Goal: Task Accomplishment & Management: Complete application form

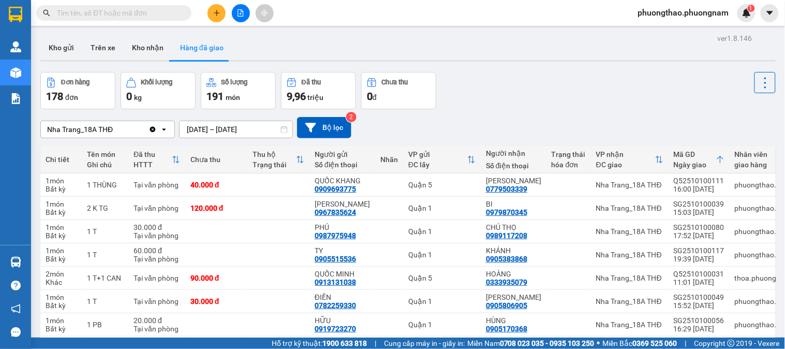
click at [112, 17] on input "text" at bounding box center [118, 12] width 122 height 11
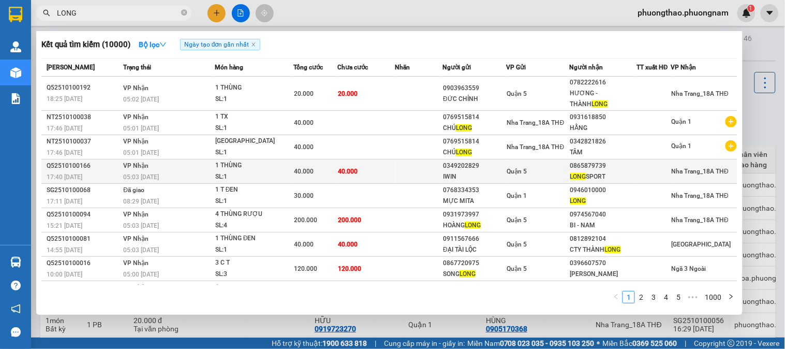
type input "LONG"
click at [453, 179] on div "IWIN" at bounding box center [474, 176] width 63 height 11
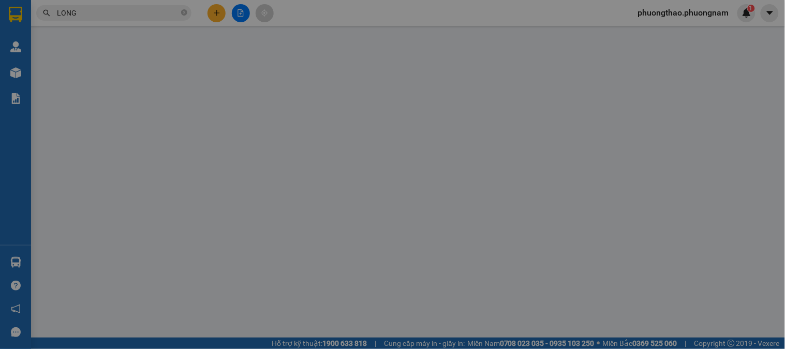
type input "0349202829"
type input "IWIN"
type input "0865879739"
type input "LONG SPORT"
type input "40.000"
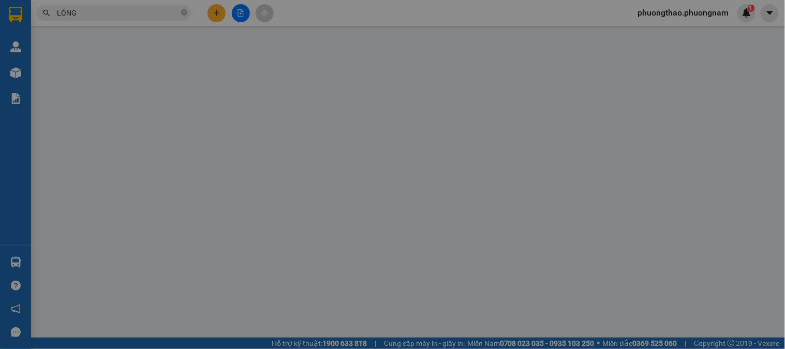
type input "40.000"
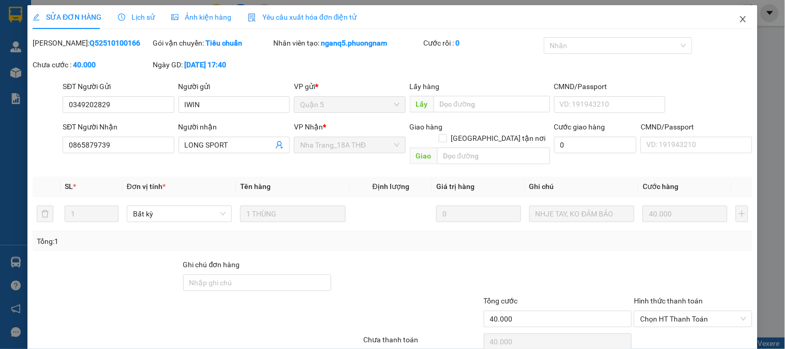
click at [729, 14] on span "Close" at bounding box center [743, 19] width 29 height 29
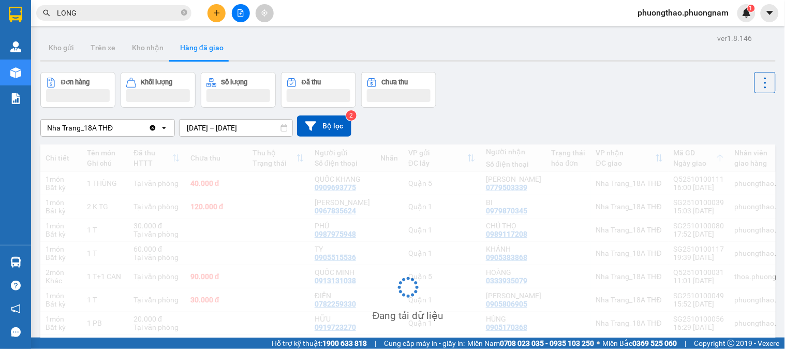
drag, startPoint x: 99, startPoint y: 14, endPoint x: 0, endPoint y: -70, distance: 130.1
click at [0, 0] on html "Kết quả tìm kiếm ( 10000 ) Bộ lọc Ngày tạo đơn gần nhất Mã ĐH Trạng thái Món hà…" at bounding box center [392, 174] width 785 height 349
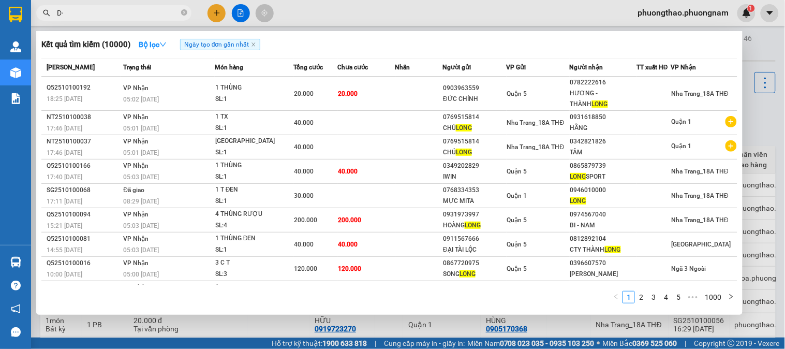
type input "D"
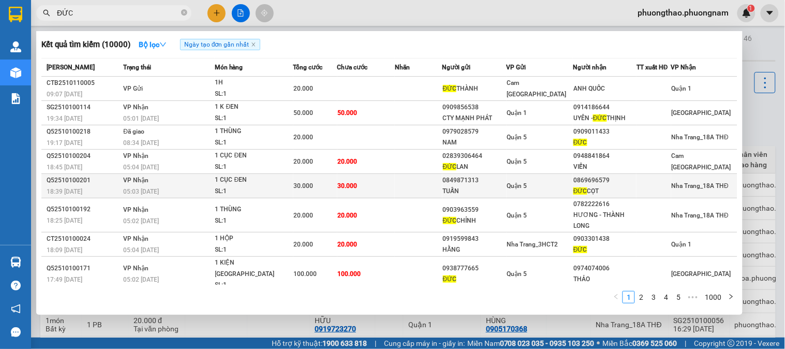
type input "ĐỨC"
click at [553, 187] on div "Quận 5" at bounding box center [539, 185] width 65 height 11
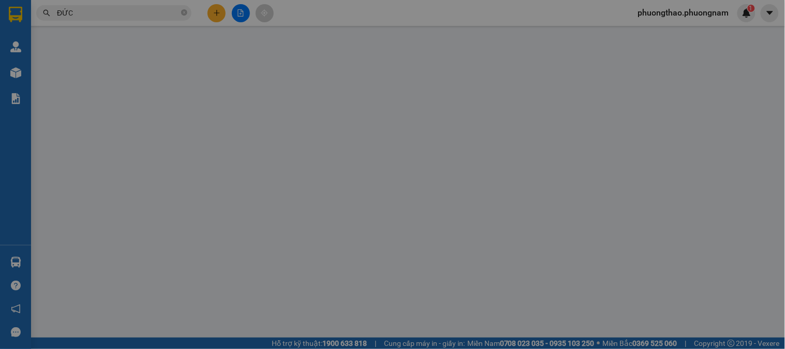
type input "0849871313"
type input "TUẤN"
type input "0869696579"
type input "ĐỨC CỌT"
type input "30.000"
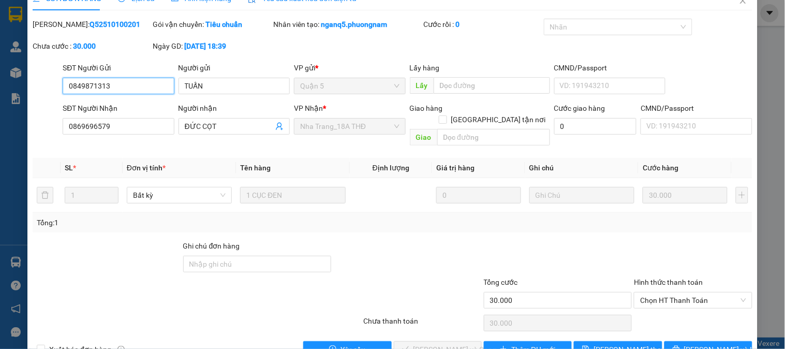
scroll to position [36, 0]
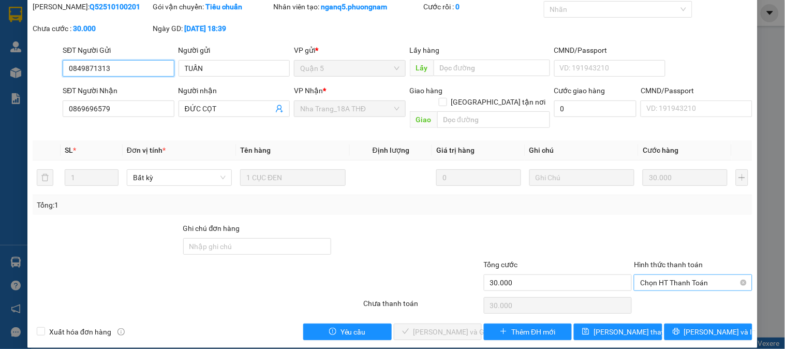
click at [671, 275] on span "Chọn HT Thanh Toán" at bounding box center [693, 283] width 106 height 16
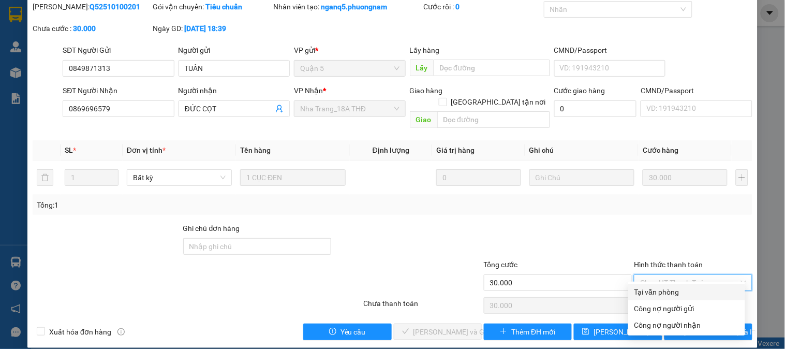
drag, startPoint x: 661, startPoint y: 291, endPoint x: 594, endPoint y: 300, distance: 67.4
click at [658, 292] on div "Tại văn phòng" at bounding box center [687, 291] width 105 height 11
type input "0"
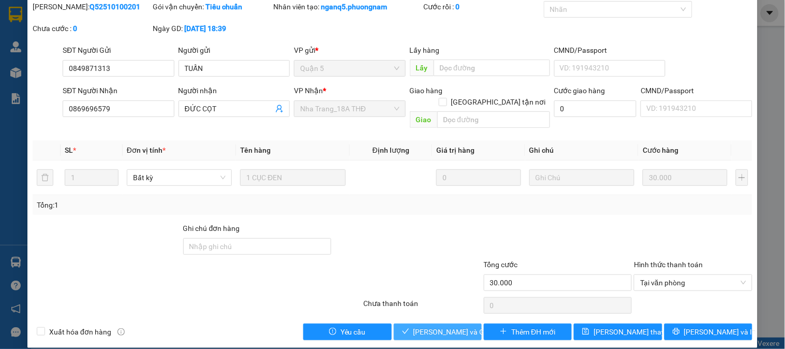
drag, startPoint x: 450, startPoint y: 319, endPoint x: 529, endPoint y: 257, distance: 99.5
click at [450, 326] on span "[PERSON_NAME] và Giao hàng" at bounding box center [463, 331] width 99 height 11
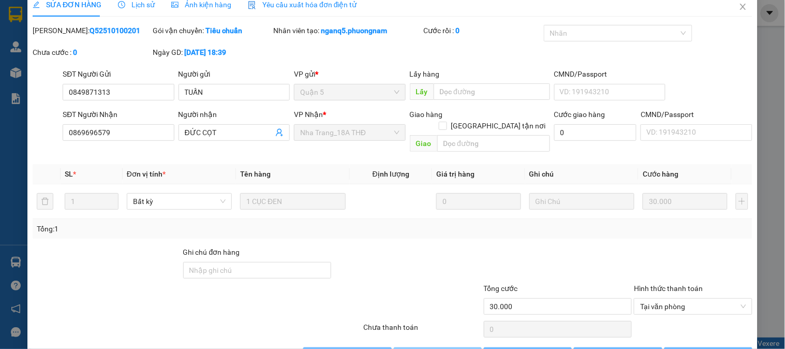
scroll to position [0, 0]
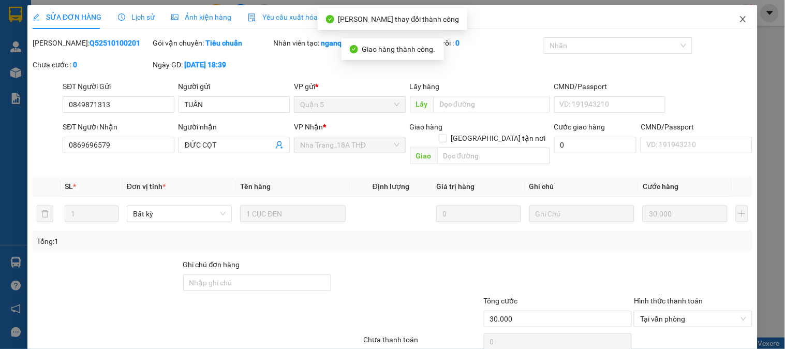
click at [739, 21] on icon "close" at bounding box center [743, 19] width 8 height 8
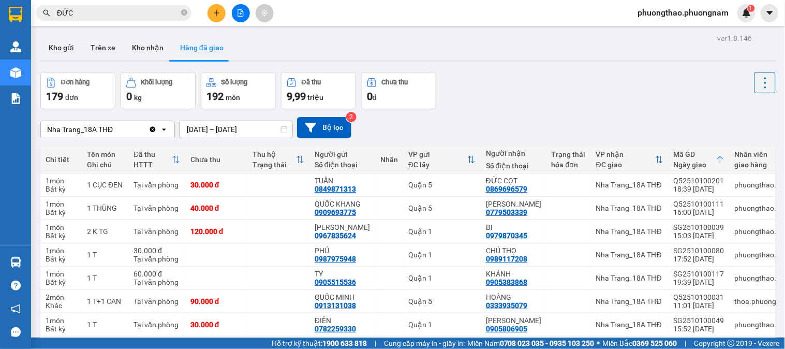
drag, startPoint x: 113, startPoint y: 18, endPoint x: 0, endPoint y: -70, distance: 142.8
click at [0, 0] on html "Kết quả tìm kiếm ( 10000 ) Bộ lọc Ngày tạo đơn gần nhất Mã ĐH Trạng thái Món hà…" at bounding box center [392, 174] width 785 height 349
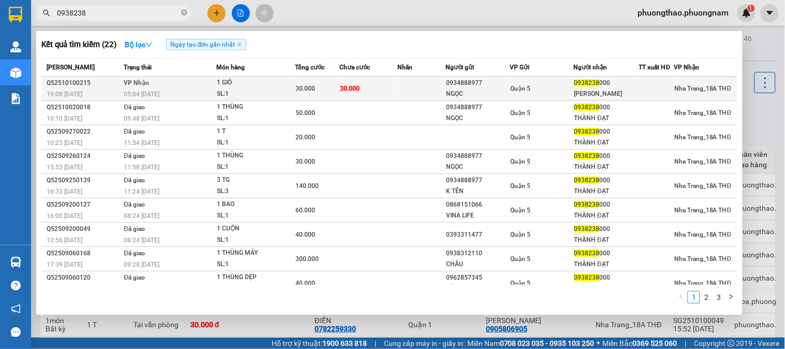
type input "0938238"
click at [511, 89] on span "Quận 5" at bounding box center [520, 88] width 20 height 7
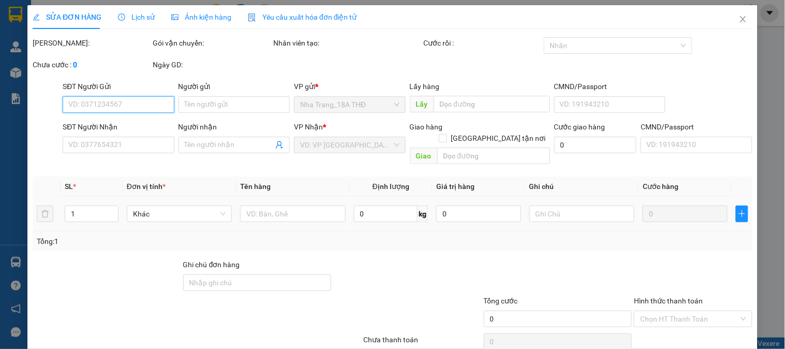
type input "0934888977"
type input "NGỌC"
type input "0938238000"
type input "[PERSON_NAME]"
type input "30.000"
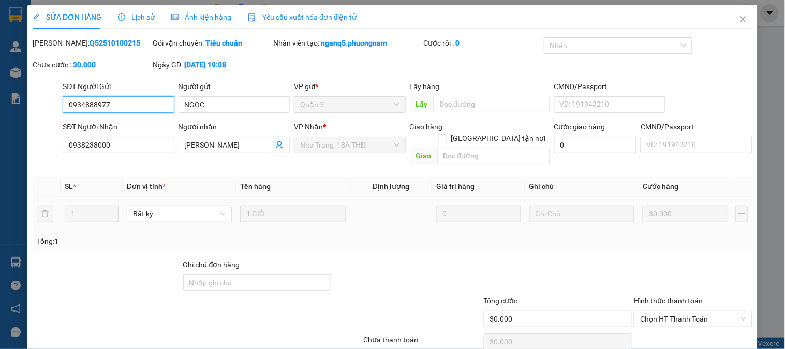
scroll to position [36, 0]
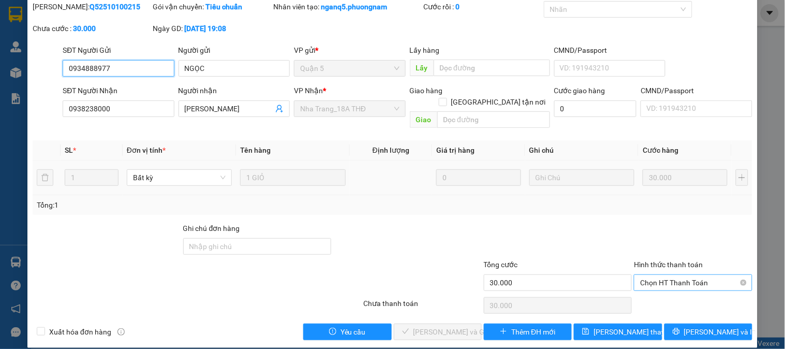
click at [677, 275] on span "Chọn HT Thanh Toán" at bounding box center [693, 283] width 106 height 16
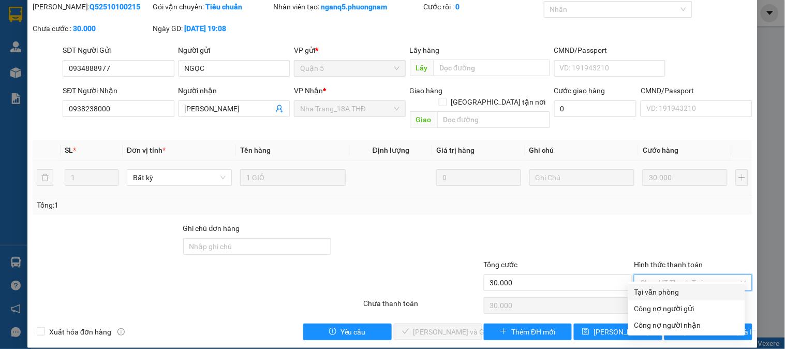
click at [668, 293] on div "Tại văn phòng" at bounding box center [687, 291] width 105 height 11
type input "0"
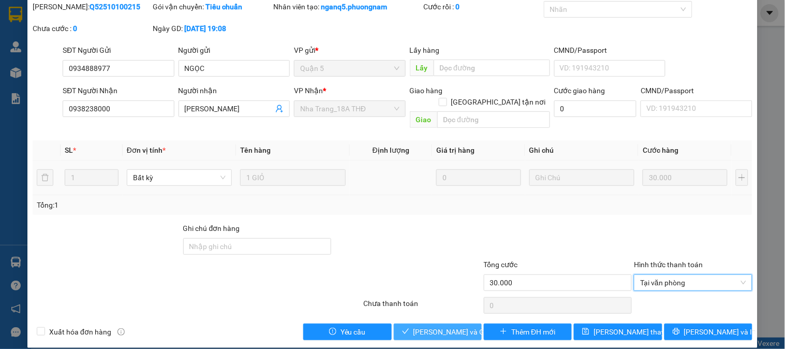
click at [436, 326] on span "[PERSON_NAME] và Giao hàng" at bounding box center [463, 331] width 99 height 11
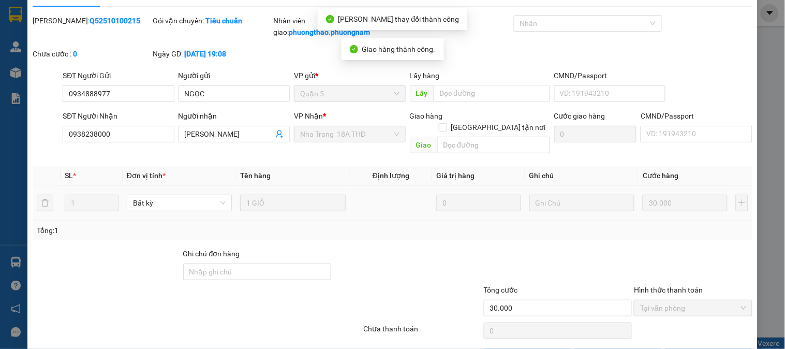
scroll to position [0, 0]
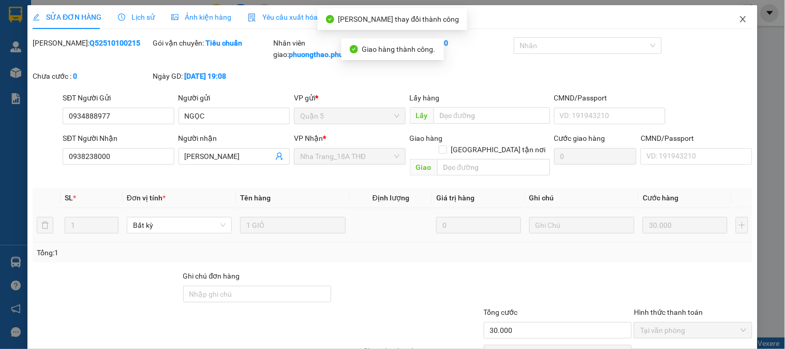
click at [734, 13] on span "Close" at bounding box center [743, 19] width 29 height 29
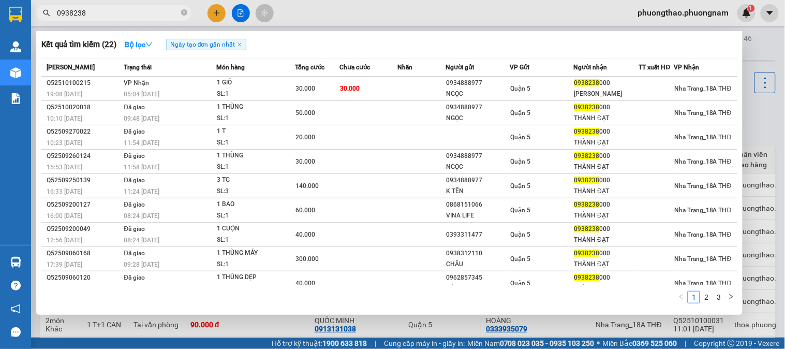
drag, startPoint x: 105, startPoint y: 17, endPoint x: 0, endPoint y: -70, distance: 135.7
click at [0, 0] on html "Kết quả tìm kiếm ( 22 ) Bộ lọc Ngày tạo đơn gần nhất Mã ĐH Trạng thái Món hàng …" at bounding box center [392, 174] width 785 height 349
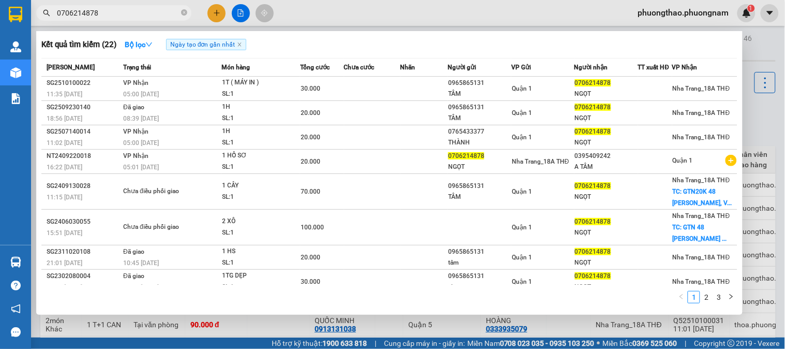
drag, startPoint x: 142, startPoint y: 14, endPoint x: 0, endPoint y: 13, distance: 142.4
click at [0, 13] on section "Kết quả tìm kiếm ( 22 ) Bộ lọc Ngày tạo đơn gần nhất Mã ĐH Trạng thái Món hàng …" at bounding box center [392, 174] width 785 height 349
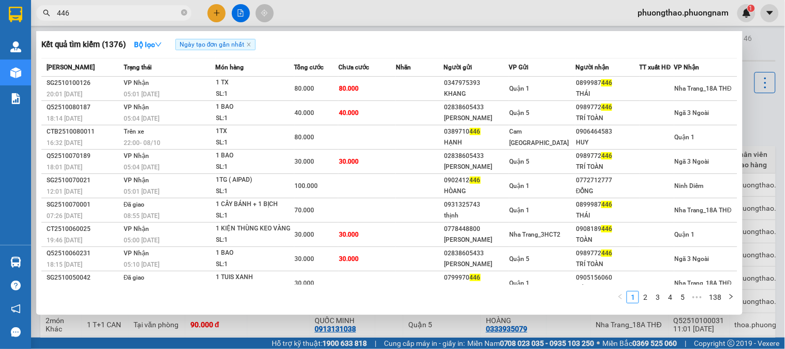
drag, startPoint x: 74, startPoint y: 10, endPoint x: 0, endPoint y: 7, distance: 74.1
click at [0, 13] on section "Kết quả tìm kiếm ( 1376 ) Bộ lọc Ngày tạo đơn gần nhất Mã ĐH Trạng thái Món hàn…" at bounding box center [392, 174] width 785 height 349
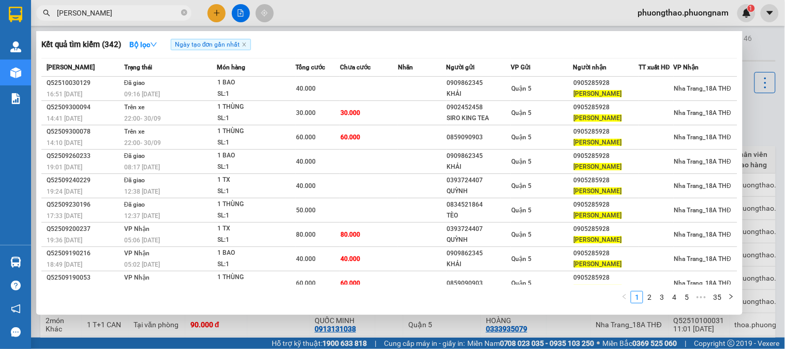
drag, startPoint x: 127, startPoint y: 11, endPoint x: 0, endPoint y: -35, distance: 134.8
click at [0, 0] on html "Kết quả tìm kiếm ( 342 ) Bộ lọc Ngày tạo đơn gần nhất Mã ĐH Trạng thái Món hàng…" at bounding box center [392, 174] width 785 height 349
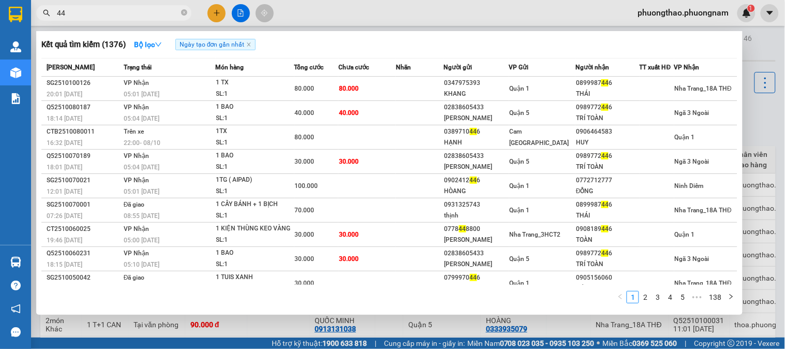
type input "4"
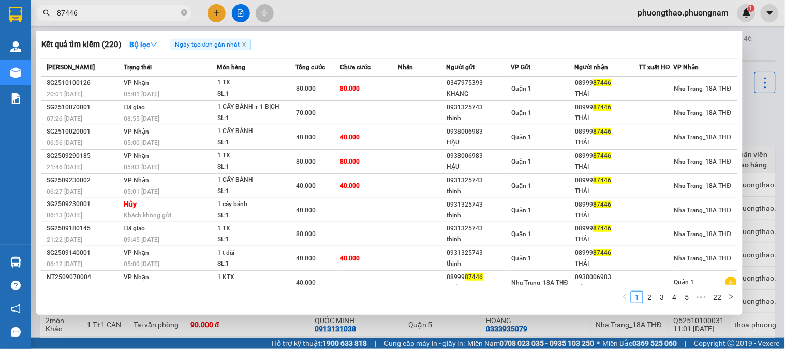
drag, startPoint x: 84, startPoint y: 12, endPoint x: 0, endPoint y: -59, distance: 110.2
click at [0, 0] on html "Kết quả tìm kiếm ( 220 ) Bộ lọc Ngày tạo đơn gần nhất Mã ĐH Trạng thái Món hàng…" at bounding box center [392, 174] width 785 height 349
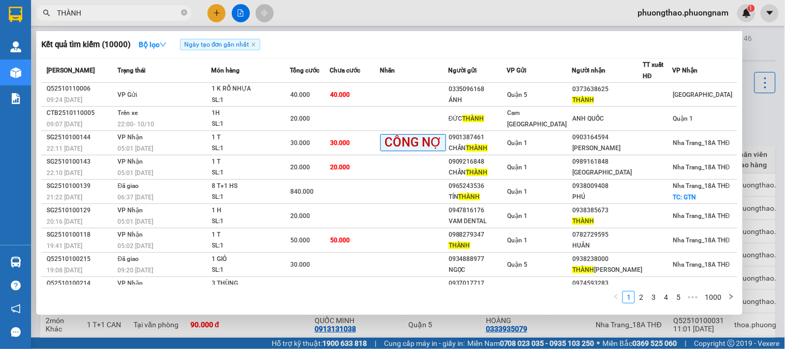
drag, startPoint x: 103, startPoint y: 14, endPoint x: 0, endPoint y: -70, distance: 132.5
click at [0, 0] on html "Kết quả tìm kiếm ( 10000 ) Bộ lọc Ngày tạo đơn gần nhất Mã ĐH Trạng thái Món hà…" at bounding box center [392, 174] width 785 height 349
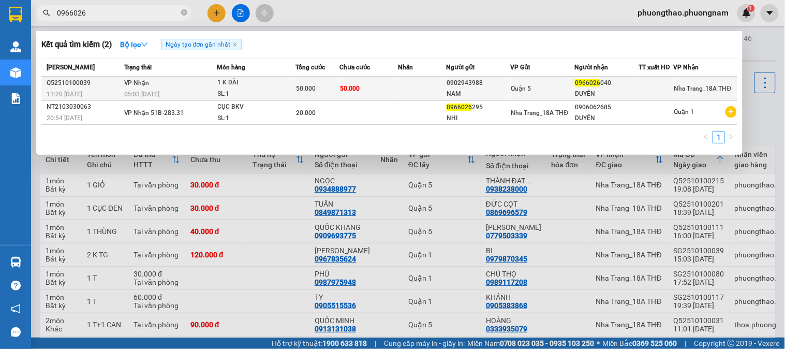
type input "0966026"
click at [355, 85] on span "50.000" at bounding box center [351, 88] width 20 height 7
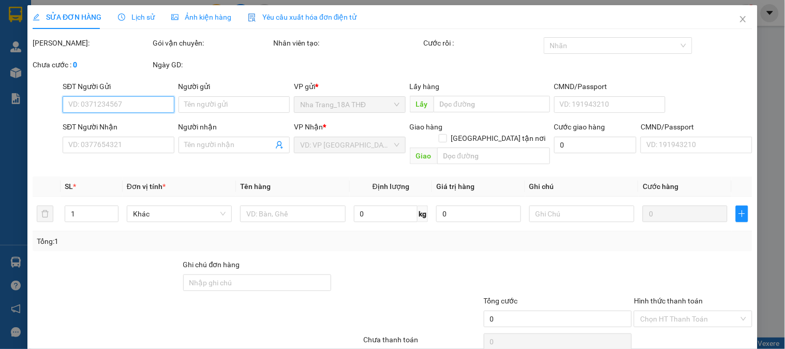
type input "0902943988"
type input "NAM"
type input "0966026040"
type input "DUYÊN"
type input "50.000"
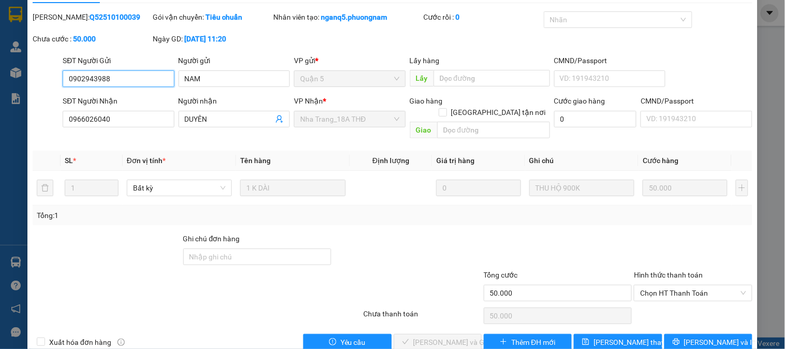
scroll to position [36, 0]
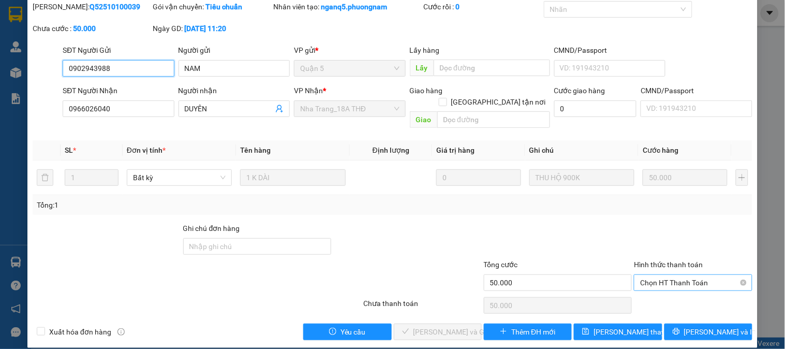
click at [692, 275] on span "Chọn HT Thanh Toán" at bounding box center [693, 283] width 106 height 16
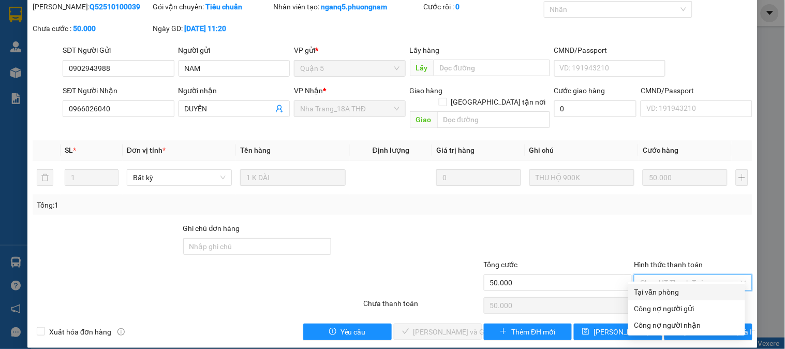
click at [651, 287] on div "Tại văn phòng" at bounding box center [687, 291] width 105 height 11
type input "0"
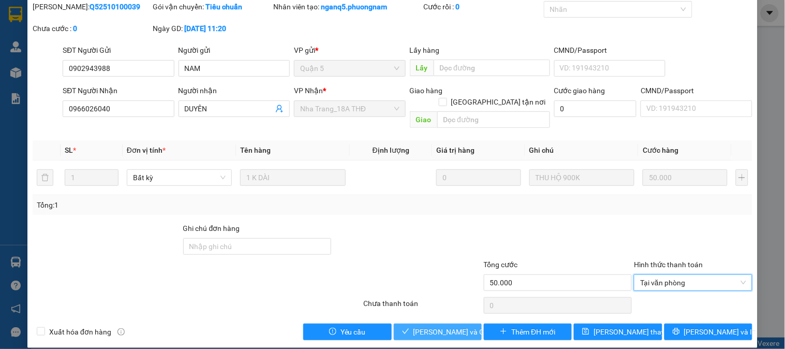
click at [429, 326] on span "[PERSON_NAME] và Giao hàng" at bounding box center [463, 331] width 99 height 11
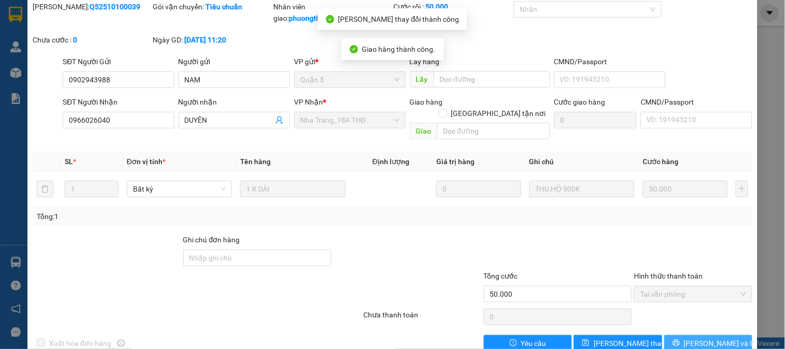
click at [696, 338] on span "[PERSON_NAME] và In" at bounding box center [720, 343] width 72 height 11
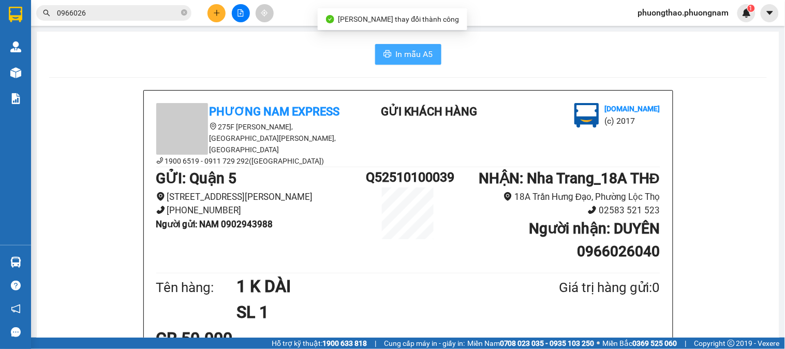
drag, startPoint x: 381, startPoint y: 51, endPoint x: 384, endPoint y: 64, distance: 13.8
click at [384, 53] on icon "printer" at bounding box center [388, 53] width 8 height 7
click at [388, 60] on button "In mẫu A5" at bounding box center [408, 54] width 66 height 21
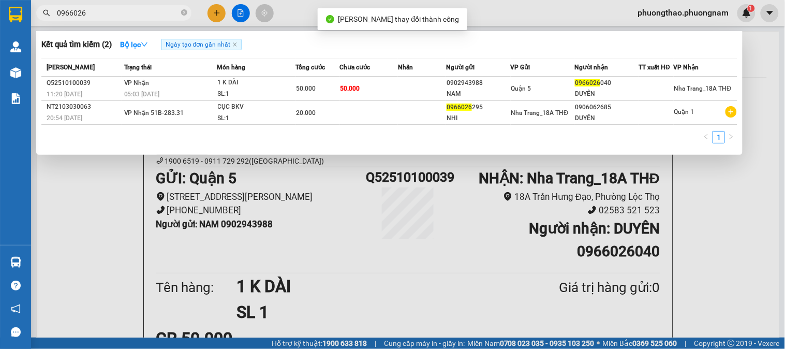
click at [115, 16] on input "0966026" at bounding box center [118, 12] width 122 height 11
click at [219, 13] on div at bounding box center [392, 174] width 785 height 349
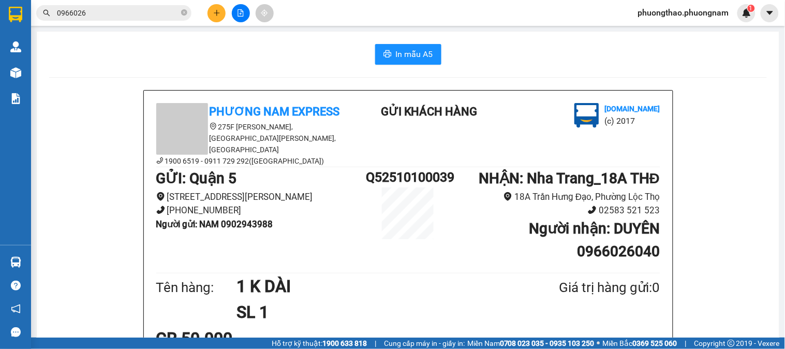
click at [219, 13] on icon "plus" at bounding box center [216, 12] width 7 height 7
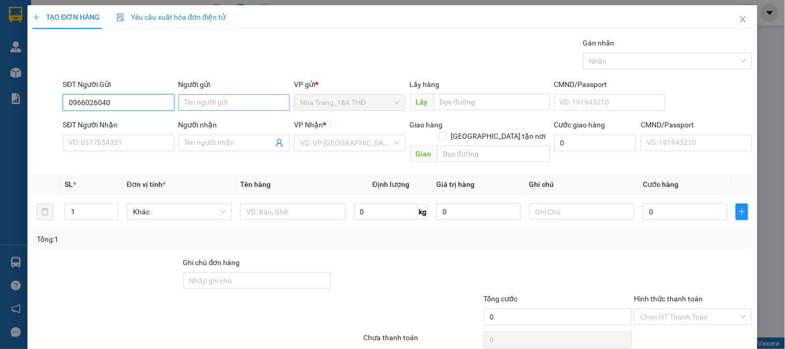
type input "0966026040"
click at [199, 106] on input "Người gửi" at bounding box center [234, 102] width 111 height 17
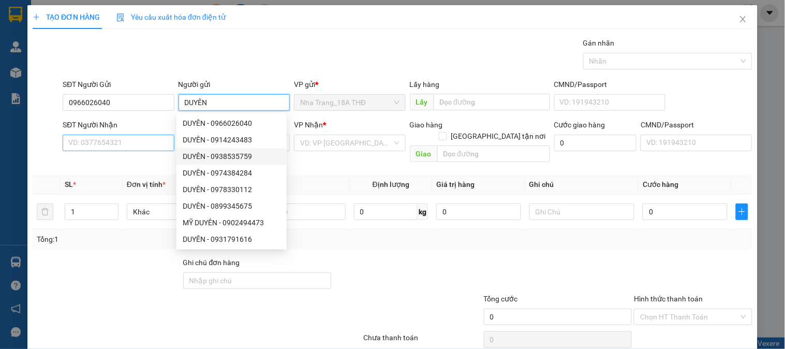
type input "DUYÊN"
click at [101, 141] on input "SĐT Người Nhận" at bounding box center [118, 143] width 111 height 17
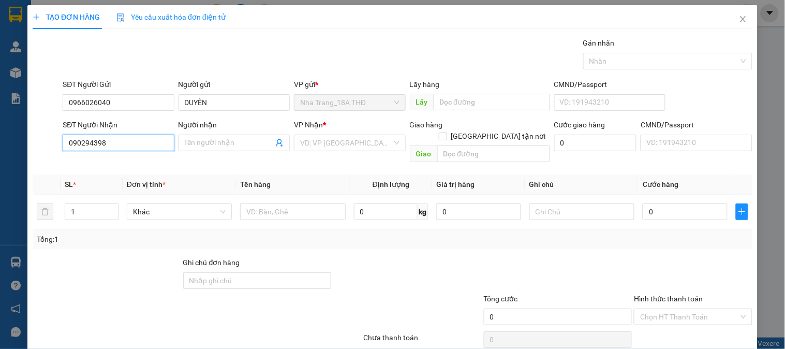
type input "0902943988"
click at [70, 155] on div "0902943988 - NAM" at bounding box center [117, 163] width 110 height 17
type input "NAM"
type input "0902943988"
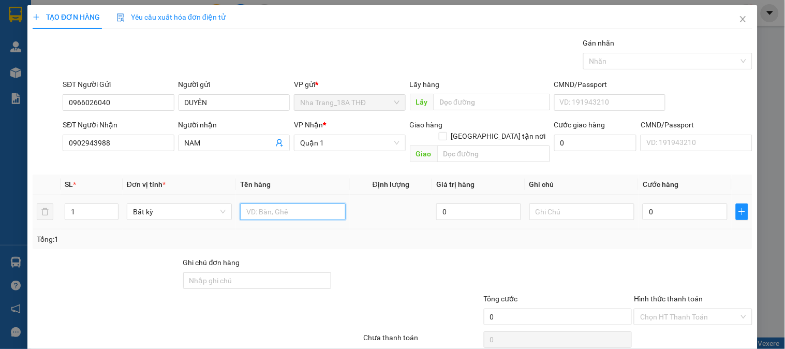
click at [247, 206] on input "text" at bounding box center [292, 211] width 105 height 17
type input "1 PB ( 900 NGÀN )"
click at [591, 205] on input "text" at bounding box center [582, 211] width 105 height 17
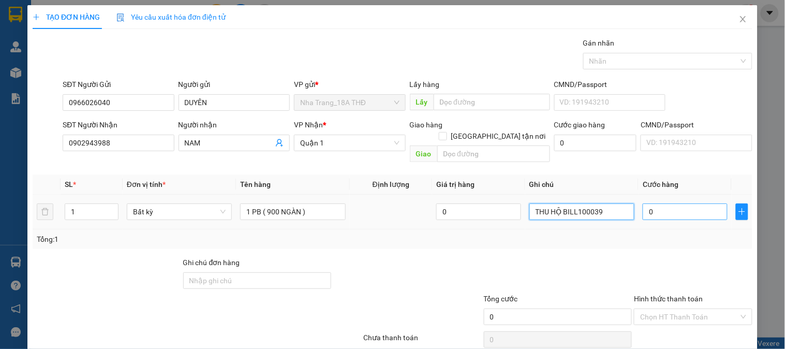
type input "THU HỘ BILL100039"
click at [707, 203] on input "0" at bounding box center [685, 211] width 85 height 17
type input "2"
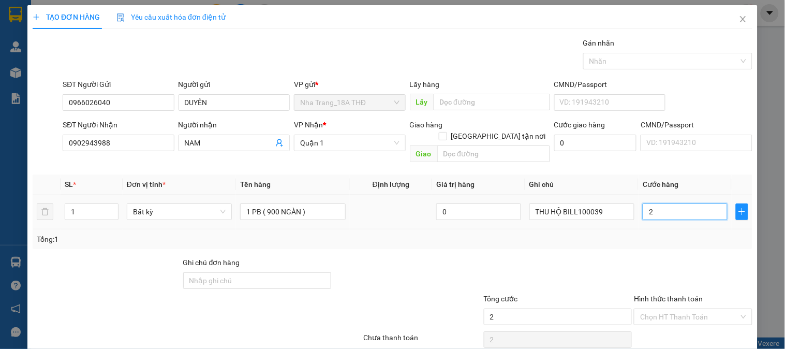
type input "20"
type input "20.000"
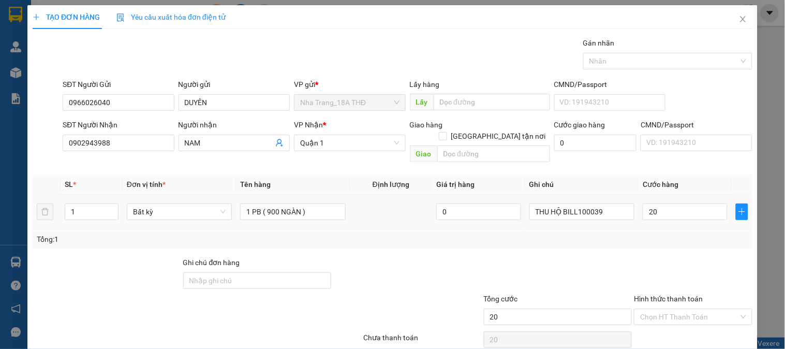
type input "20.000"
click at [668, 237] on div "Tổng: 1" at bounding box center [393, 239] width 720 height 20
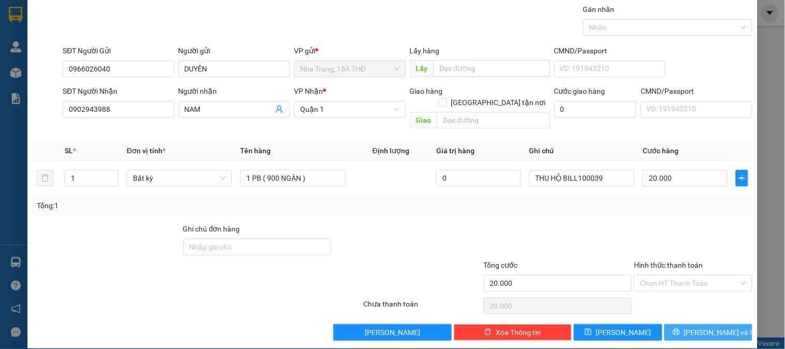
click at [697, 327] on span "[PERSON_NAME] và In" at bounding box center [720, 332] width 72 height 11
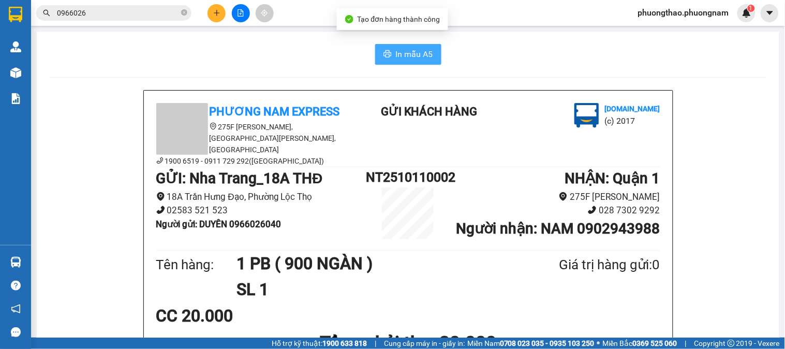
click at [381, 48] on button "In mẫu A5" at bounding box center [408, 54] width 66 height 21
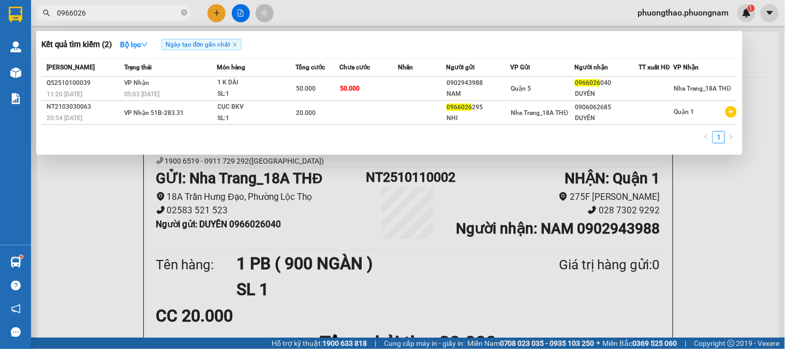
click at [0, 0] on html "Kết quả tìm kiếm ( 2 ) Bộ lọc Ngày tạo đơn gần nhất Mã ĐH Trạng thái Món hàng T…" at bounding box center [392, 174] width 785 height 349
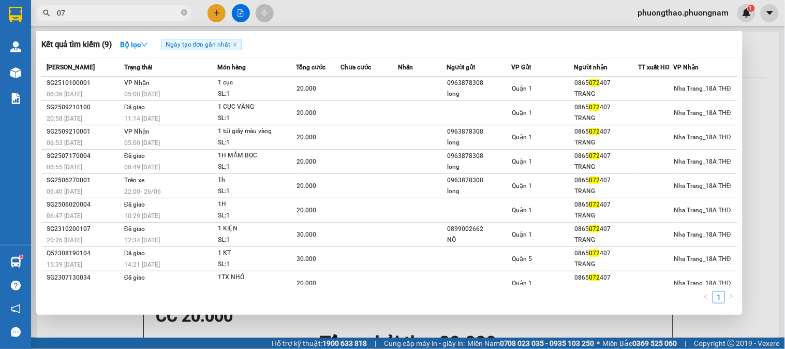
type input "0"
type input "903"
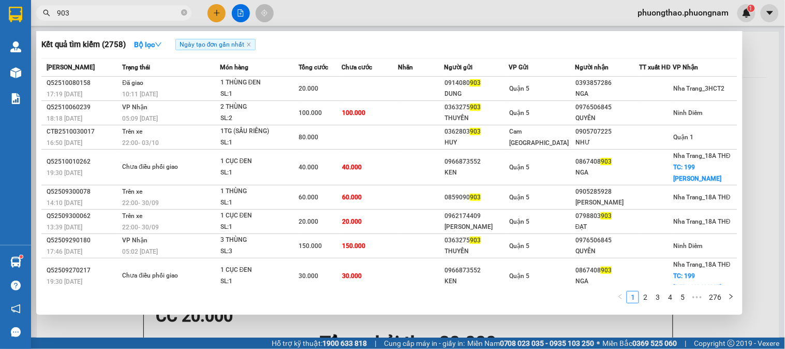
drag, startPoint x: 83, startPoint y: 12, endPoint x: 0, endPoint y: -70, distance: 117.2
click at [0, 0] on html "Kết quả tìm kiếm ( 2758 ) Bộ lọc Ngày tạo đơn gần nhất Mã ĐH Trạng thái Món hàn…" at bounding box center [392, 174] width 785 height 349
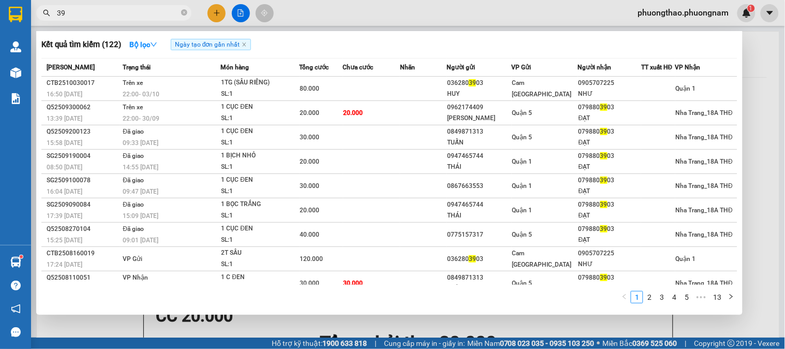
type input "3"
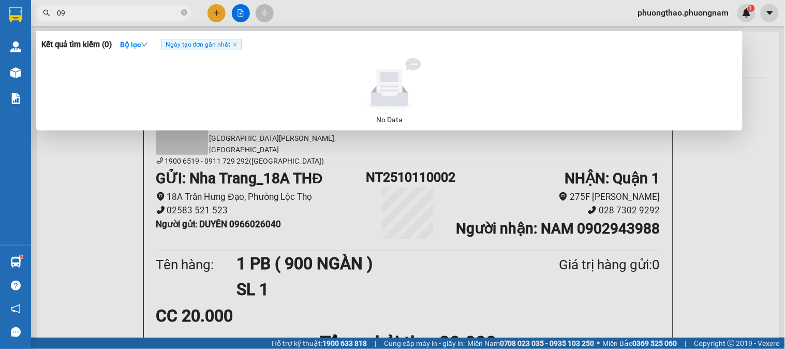
type input "0"
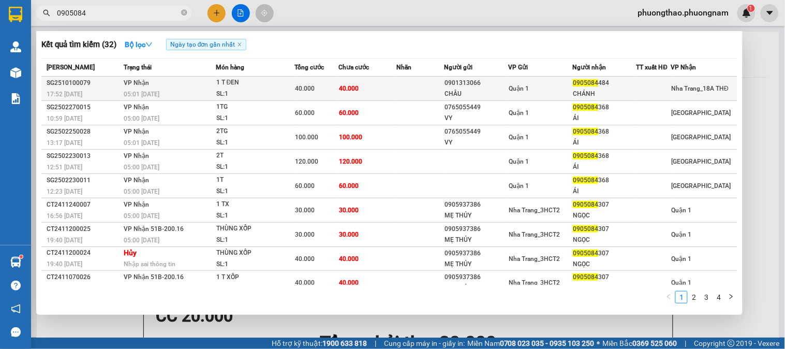
type input "0905084"
click at [301, 87] on span "40.000" at bounding box center [305, 88] width 20 height 7
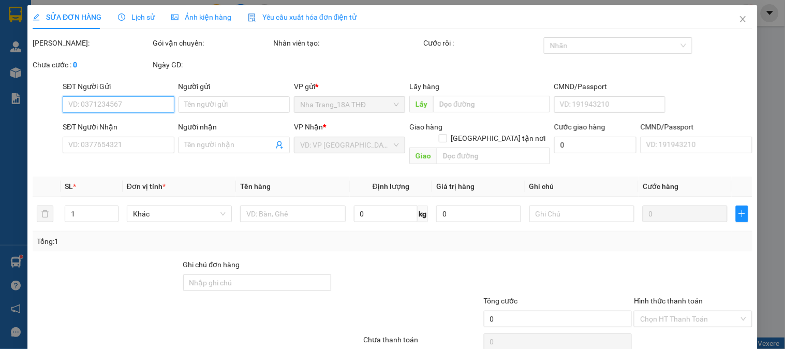
type input "0901313066"
type input "CHÂU"
type input "0905084484"
type input "CHÁNH"
type input "40.000"
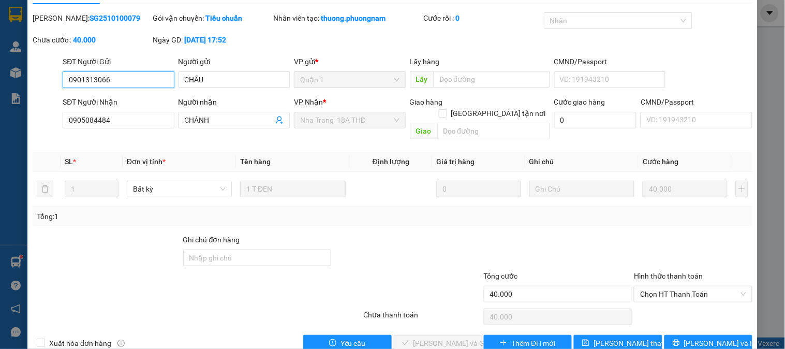
scroll to position [36, 0]
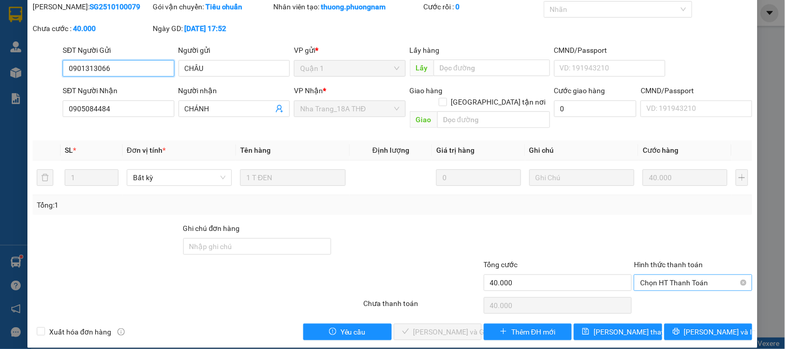
click at [695, 275] on span "Chọn HT Thanh Toán" at bounding box center [693, 283] width 106 height 16
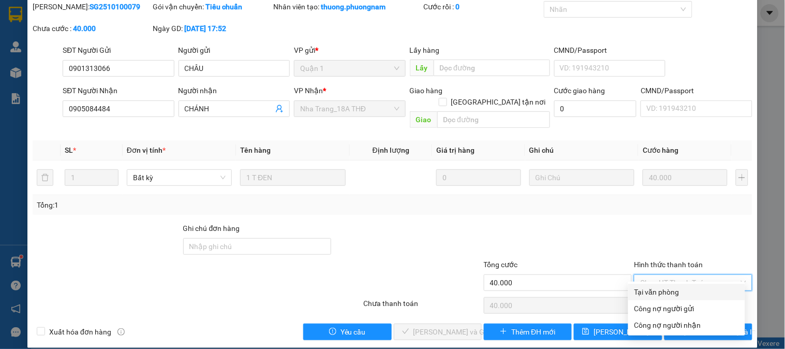
drag, startPoint x: 664, startPoint y: 290, endPoint x: 612, endPoint y: 296, distance: 52.6
click at [663, 290] on div "Tại văn phòng" at bounding box center [687, 291] width 105 height 11
type input "0"
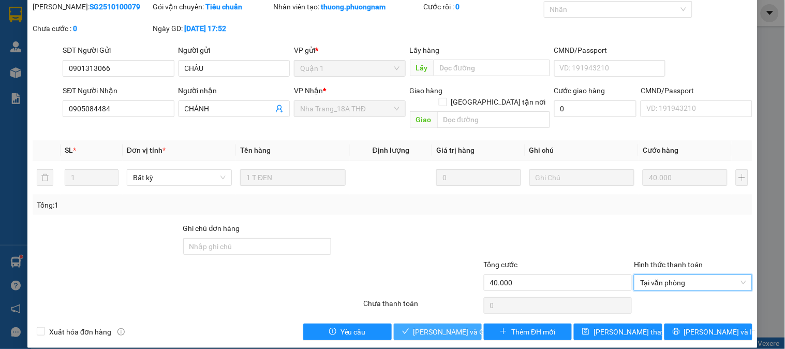
click at [437, 326] on span "[PERSON_NAME] và Giao hàng" at bounding box center [463, 331] width 99 height 11
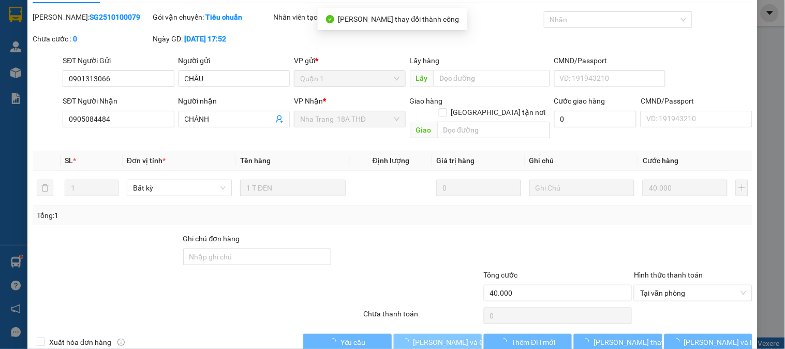
scroll to position [0, 0]
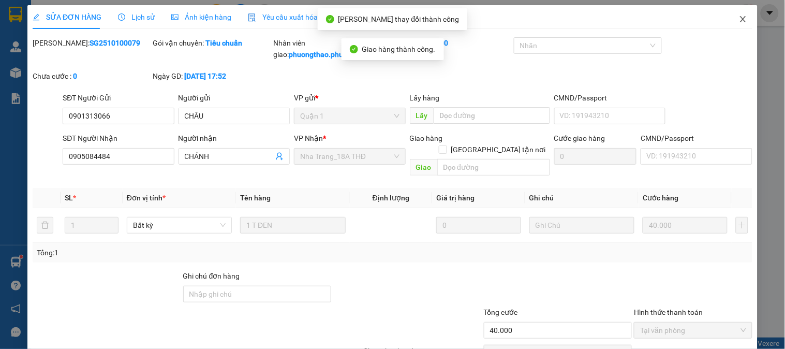
click at [744, 17] on span "Close" at bounding box center [743, 19] width 29 height 29
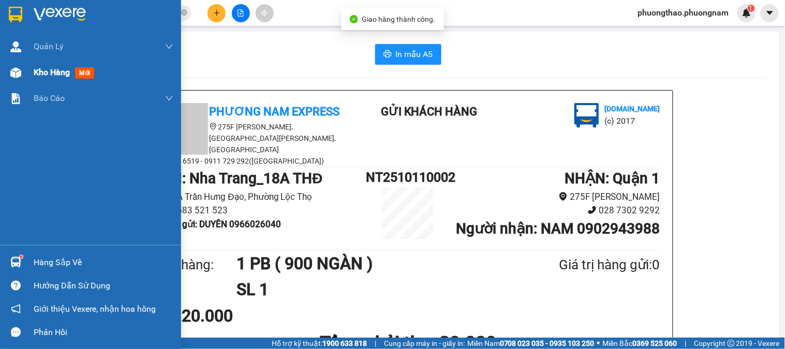
click at [81, 70] on span "mới" at bounding box center [84, 72] width 19 height 11
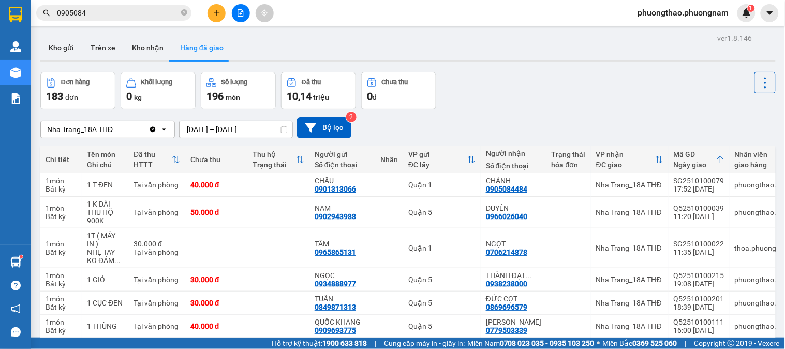
click at [242, 129] on input "[DATE] – [DATE]" at bounding box center [236, 129] width 113 height 17
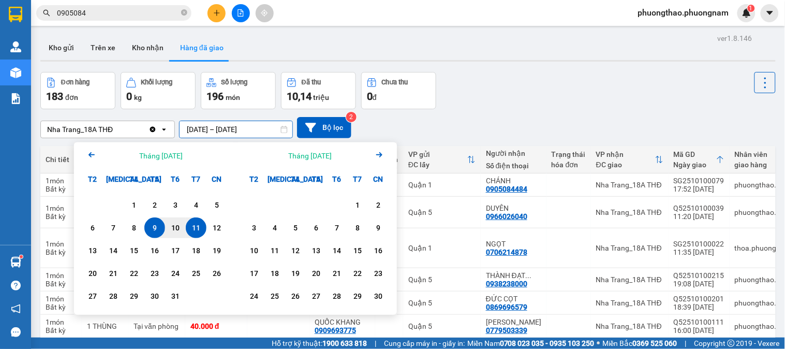
click at [200, 220] on div "11" at bounding box center [196, 227] width 21 height 21
type input "[DATE] – [DATE]"
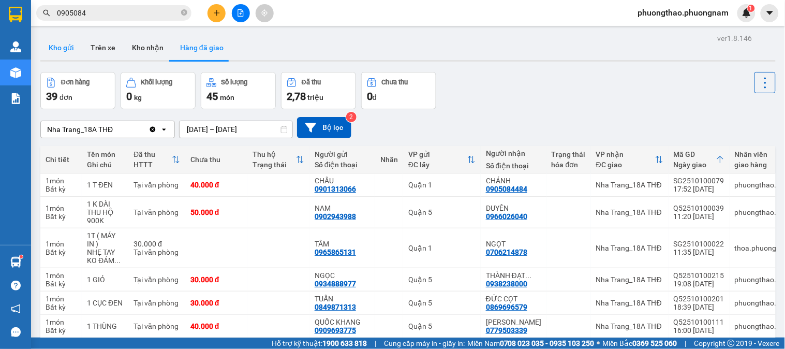
click at [54, 59] on button "Kho gửi" at bounding box center [61, 47] width 42 height 25
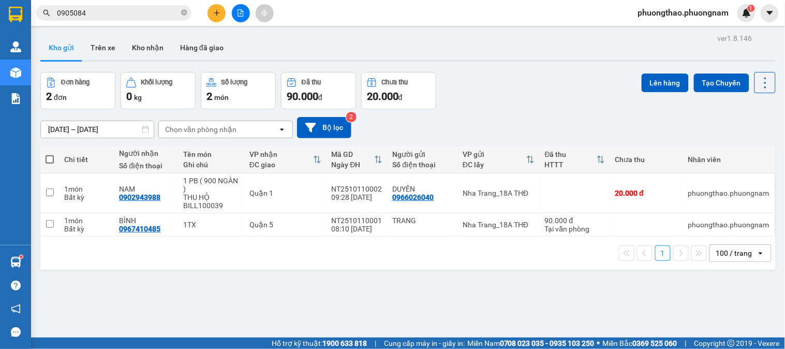
click at [61, 51] on button "Kho gửi" at bounding box center [61, 47] width 42 height 25
click at [708, 189] on button at bounding box center [715, 193] width 14 height 18
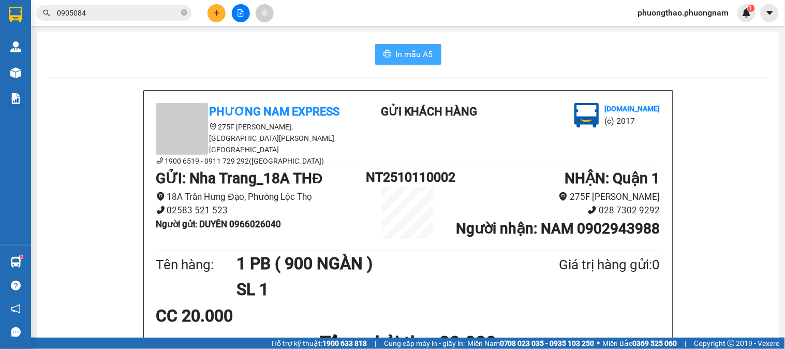
click at [401, 52] on span "In mẫu A5" at bounding box center [414, 54] width 37 height 13
drag, startPoint x: 90, startPoint y: 8, endPoint x: 0, endPoint y: -70, distance: 118.6
click at [0, 0] on html "Kết quả tìm kiếm ( 32 ) Bộ lọc Ngày tạo đơn gần nhất Mã ĐH Trạng thái Món hàng …" at bounding box center [392, 174] width 785 height 349
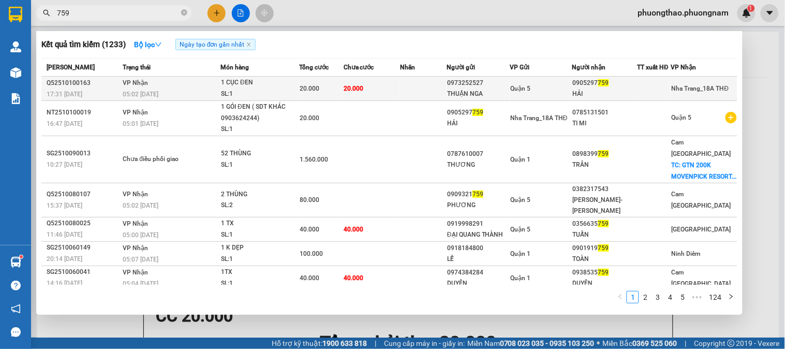
type input "759"
click at [585, 80] on div "0905297 759" at bounding box center [605, 83] width 64 height 11
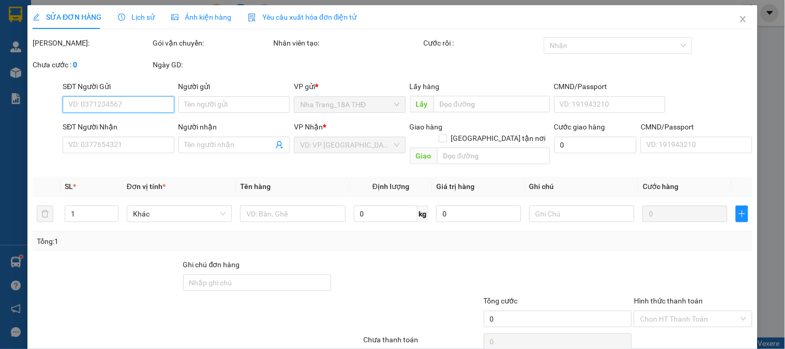
type input "0973252527"
type input "THUẬN NGA"
type input "0905297759"
type input "HẢI"
type input "20.000"
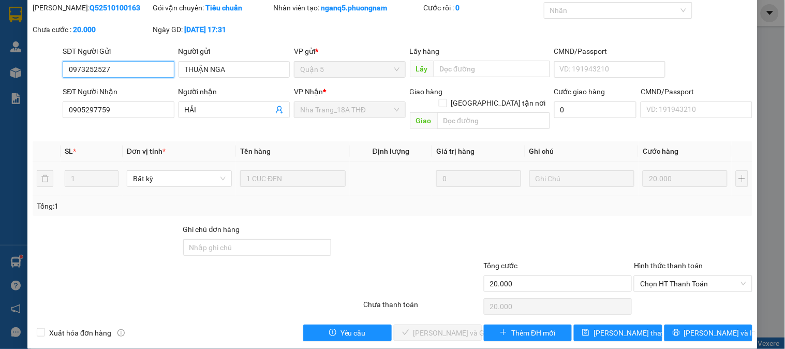
scroll to position [36, 0]
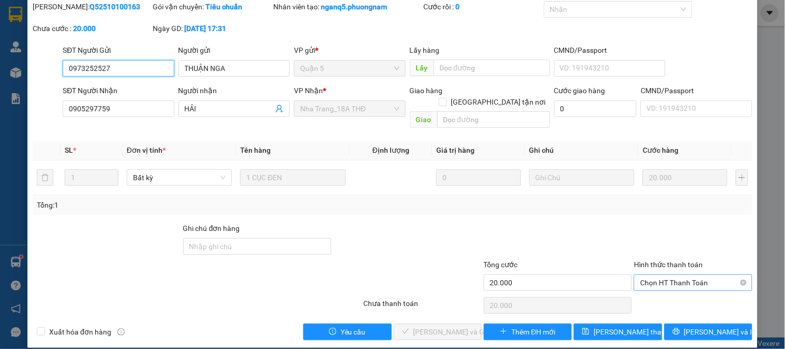
click at [697, 275] on span "Chọn HT Thanh Toán" at bounding box center [693, 283] width 106 height 16
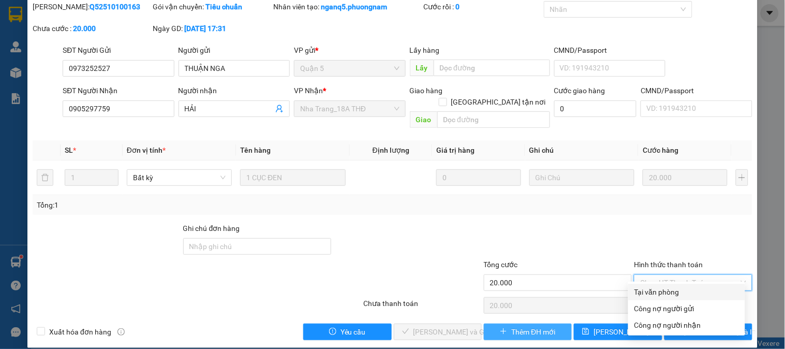
drag, startPoint x: 658, startPoint y: 286, endPoint x: 524, endPoint y: 314, distance: 136.6
click at [645, 289] on div "Tại văn phòng" at bounding box center [687, 291] width 105 height 11
type input "0"
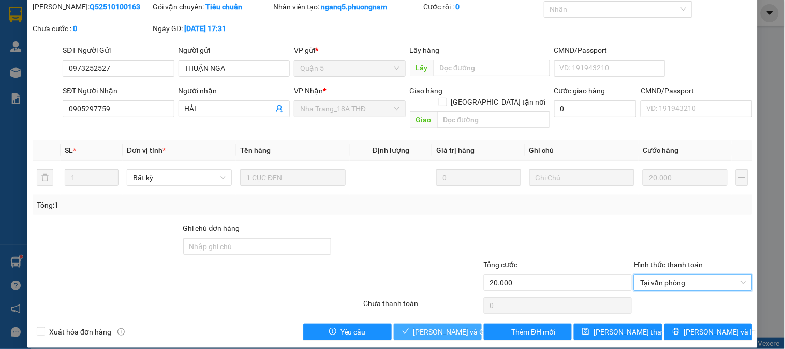
click at [439, 326] on span "[PERSON_NAME] và Giao hàng" at bounding box center [463, 331] width 99 height 11
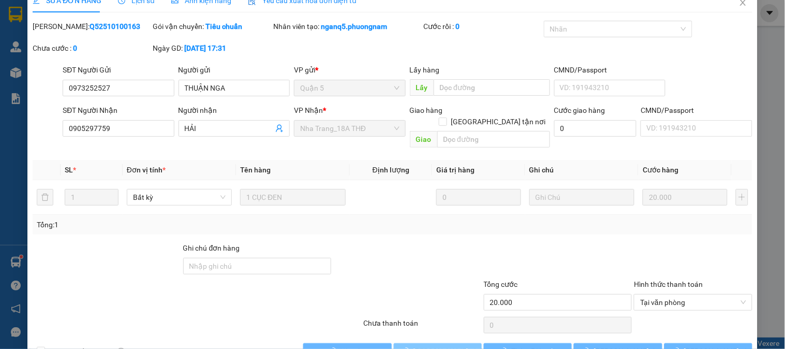
scroll to position [0, 0]
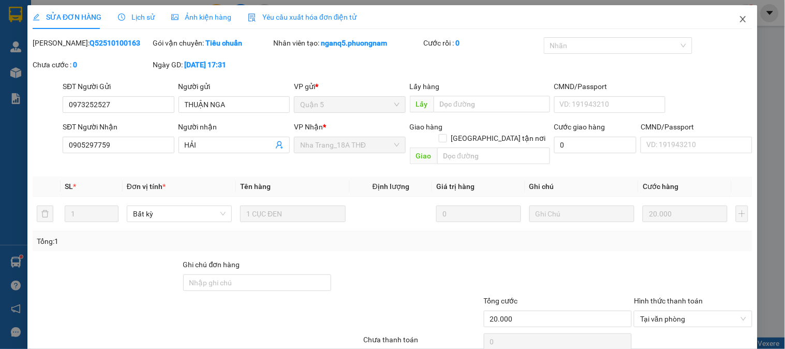
drag, startPoint x: 733, startPoint y: 22, endPoint x: 527, endPoint y: 27, distance: 205.6
click at [729, 22] on span "Close" at bounding box center [743, 19] width 29 height 29
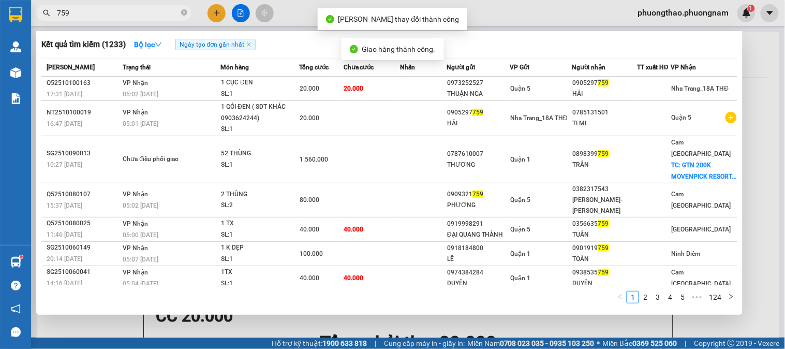
drag, startPoint x: 106, startPoint y: 16, endPoint x: 0, endPoint y: -17, distance: 110.5
click at [0, 0] on html "Kết quả tìm kiếm ( 1233 ) Bộ lọc Ngày tạo đơn gần nhất Mã ĐH Trạng thái Món hàn…" at bounding box center [392, 174] width 785 height 349
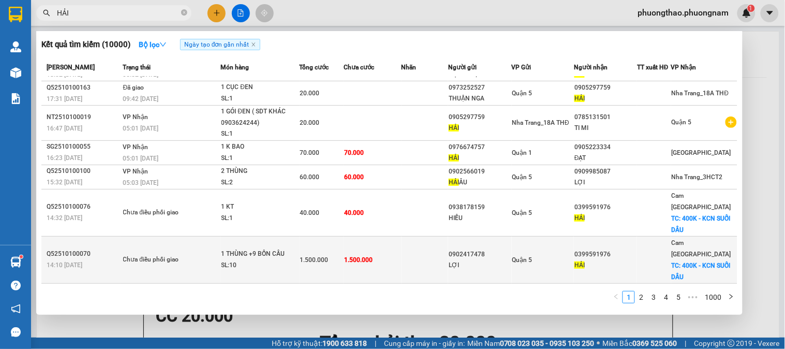
scroll to position [70, 0]
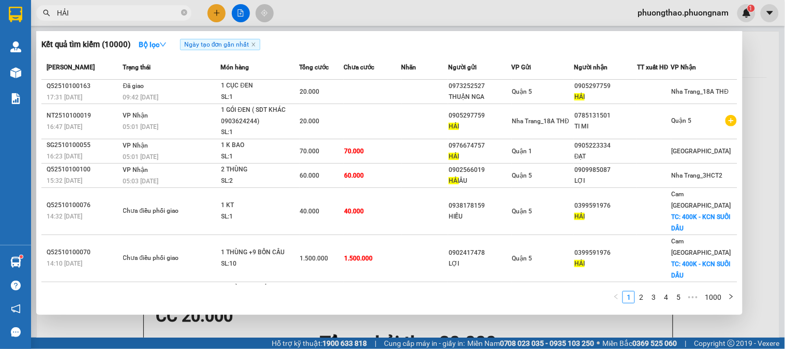
drag, startPoint x: 76, startPoint y: 14, endPoint x: 0, endPoint y: -50, distance: 99.2
click at [0, 0] on html "Kết quả tìm kiếm ( 10000 ) Bộ lọc Ngày tạo đơn gần nhất Mã ĐH Trạng thái Món hà…" at bounding box center [392, 174] width 785 height 349
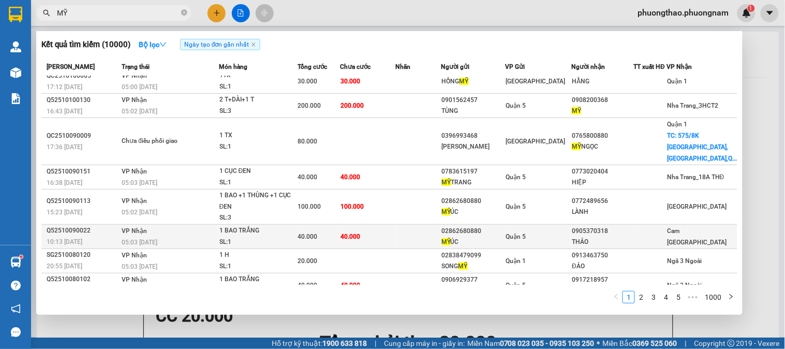
scroll to position [59, 0]
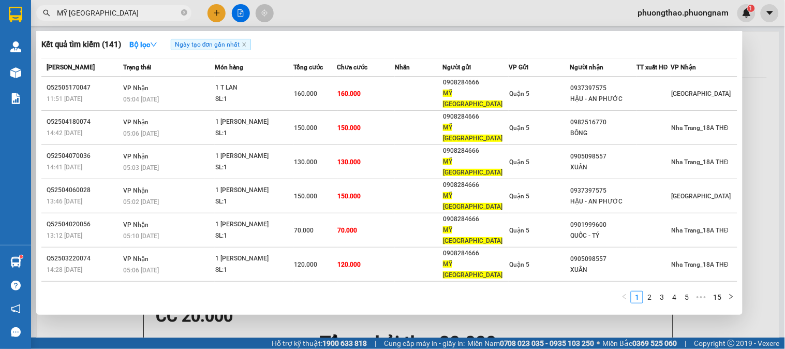
drag, startPoint x: 89, startPoint y: 10, endPoint x: 0, endPoint y: -68, distance: 118.8
click at [0, 0] on html "Kết quả tìm kiếm ( 141 ) Bộ lọc Ngày tạo đơn gần nhất Mã ĐH Trạng thái Món hàng…" at bounding box center [392, 174] width 785 height 349
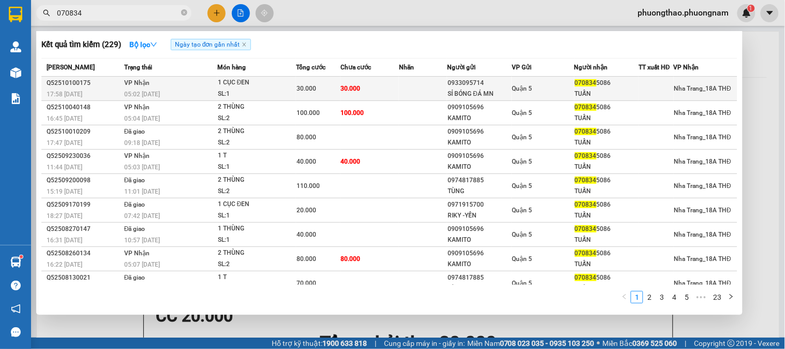
type input "070834"
click at [428, 83] on td at bounding box center [423, 89] width 48 height 24
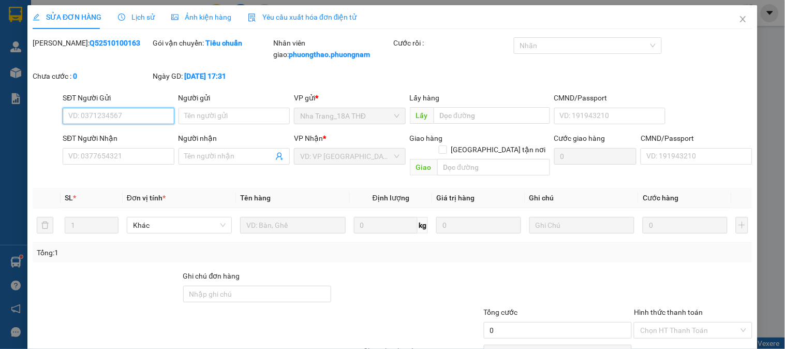
type input "0933095714"
type input "SỈ BÓNG ĐÁ MN"
type input "0708345086"
type input "TUẤN"
type input "30.000"
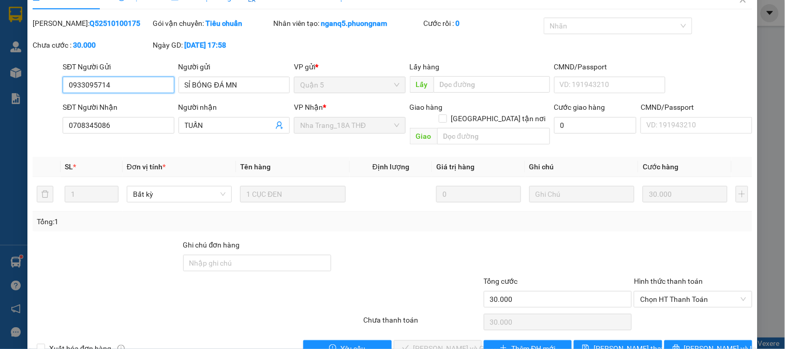
scroll to position [36, 0]
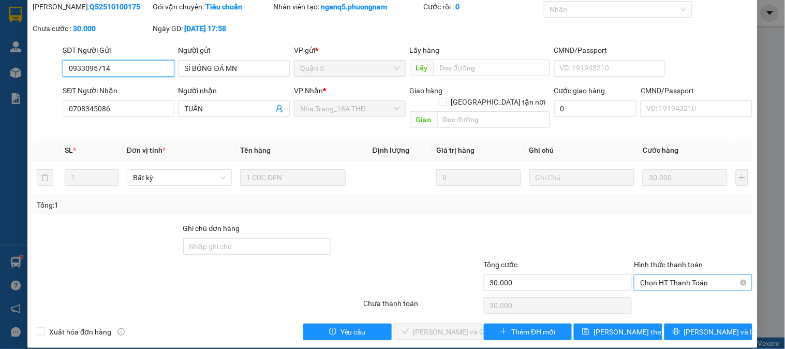
click at [670, 275] on span "Chọn HT Thanh Toán" at bounding box center [693, 283] width 106 height 16
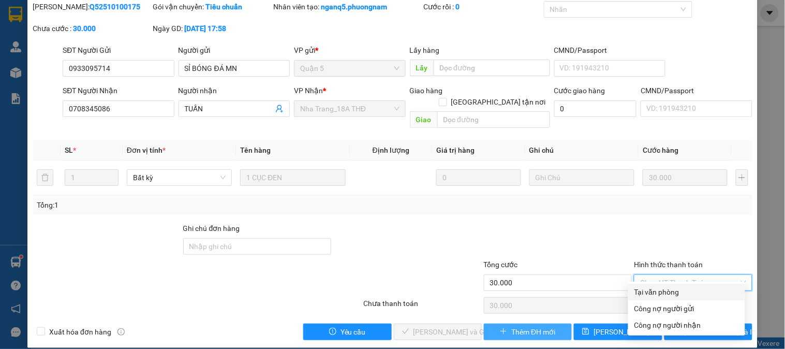
drag, startPoint x: 664, startPoint y: 290, endPoint x: 548, endPoint y: 314, distance: 118.4
click at [648, 294] on div "Tại văn phòng" at bounding box center [687, 291] width 105 height 11
type input "0"
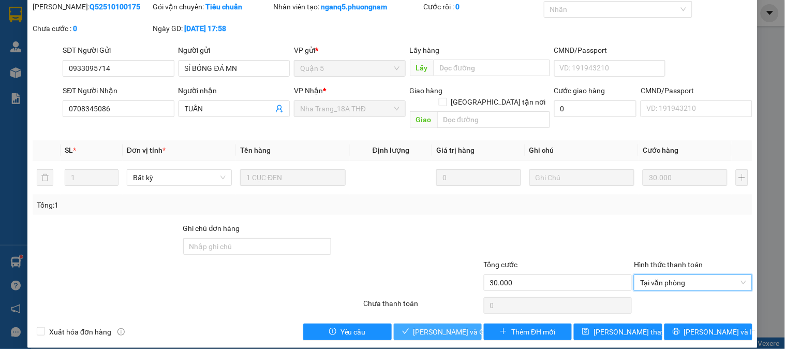
click at [429, 326] on span "[PERSON_NAME] và Giao hàng" at bounding box center [463, 331] width 99 height 11
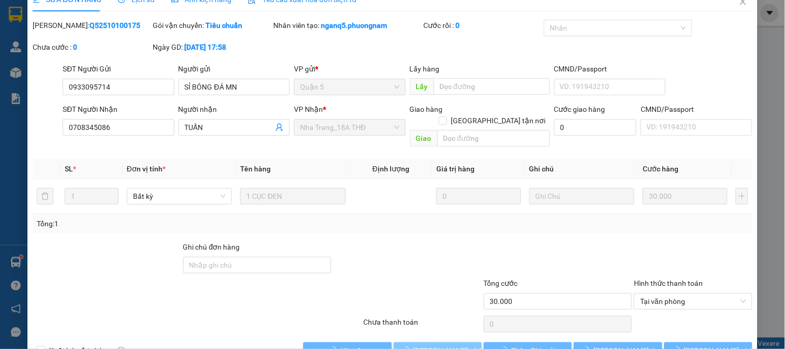
scroll to position [0, 0]
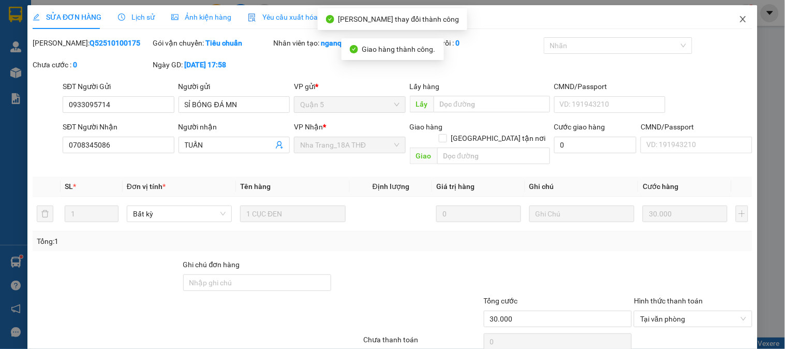
click at [731, 14] on span "Close" at bounding box center [743, 19] width 29 height 29
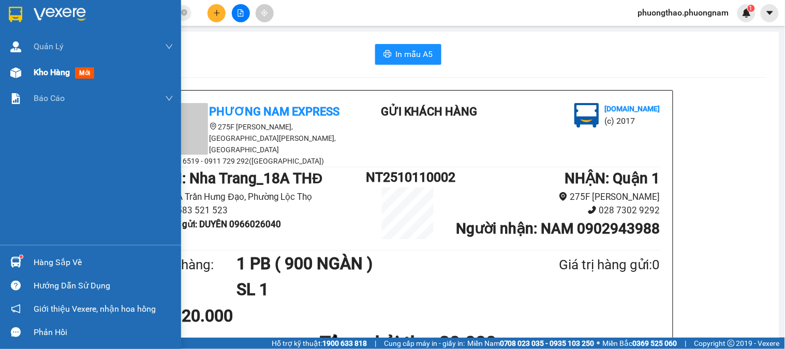
click at [87, 74] on span "mới" at bounding box center [84, 72] width 19 height 11
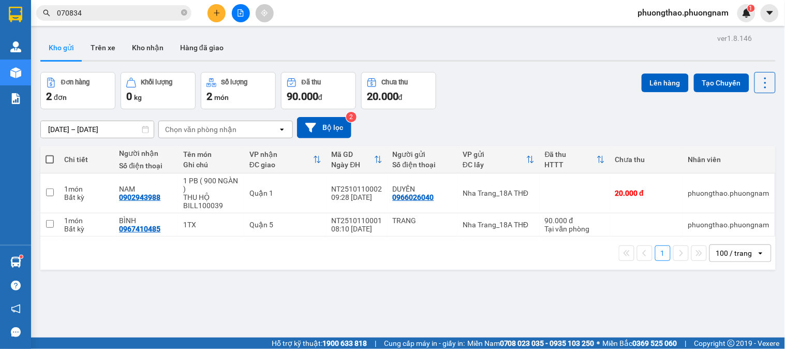
click at [505, 86] on div "Đơn hàng 2 đơn Khối lượng 0 kg Số lượng 2 món Đã thu 90.000 đ Chưa thu 20.000 đ…" at bounding box center [408, 90] width 736 height 37
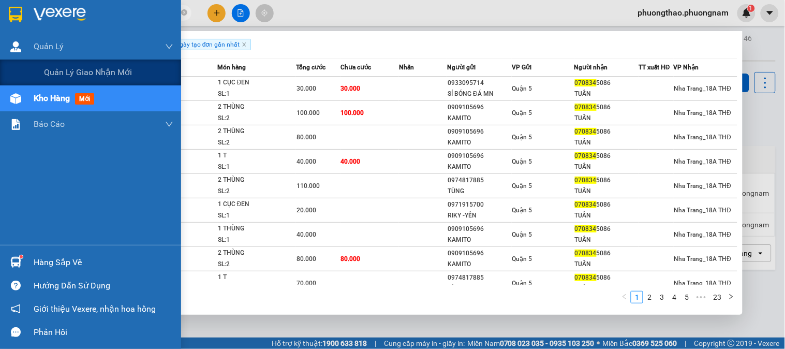
drag, startPoint x: 0, startPoint y: 76, endPoint x: 27, endPoint y: 120, distance: 51.6
click at [0, 102] on section "Kết quả tìm kiếm ( 229 ) Bộ lọc Ngày tạo đơn gần nhất Mã ĐH Trạng thái Món hàng…" at bounding box center [392, 174] width 785 height 349
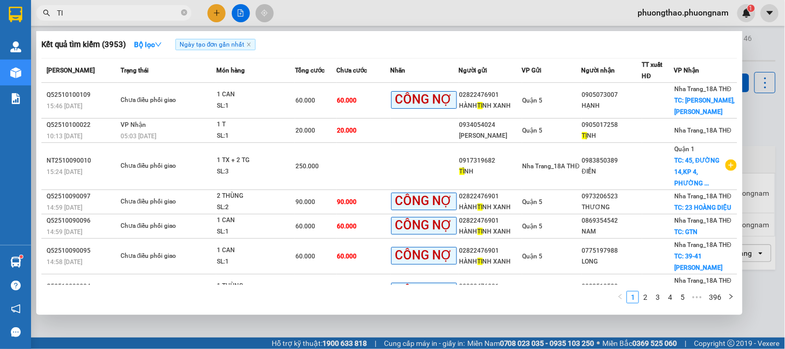
type input "T"
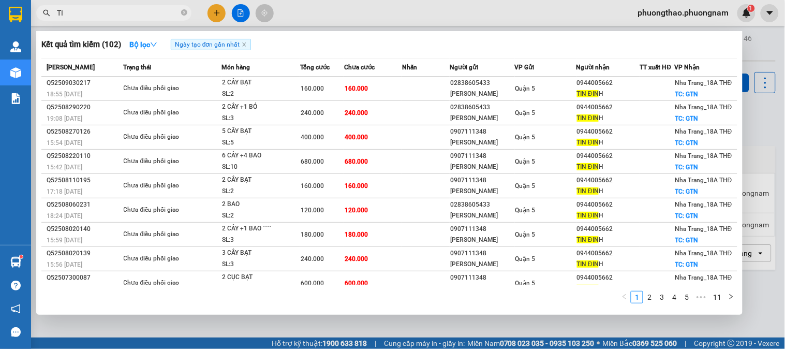
type input "T"
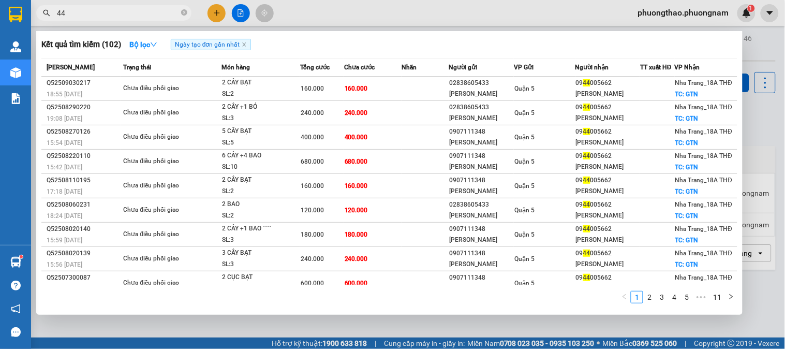
type input "446"
